Goal: Find specific page/section: Find specific page/section

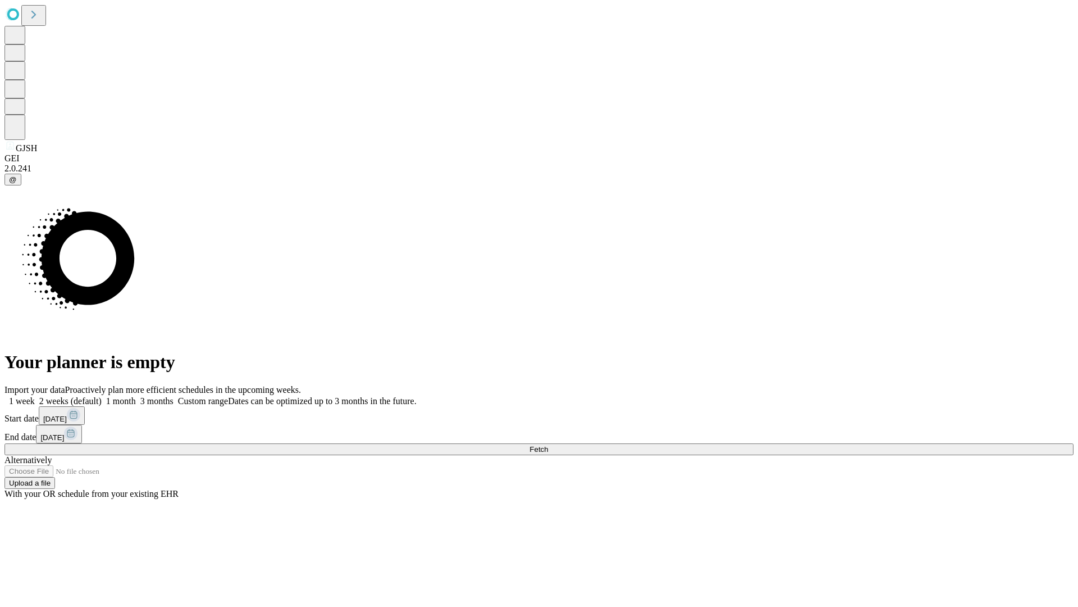
click at [548, 445] on span "Fetch" at bounding box center [539, 449] width 19 height 8
